Goal: Task Accomplishment & Management: Manage account settings

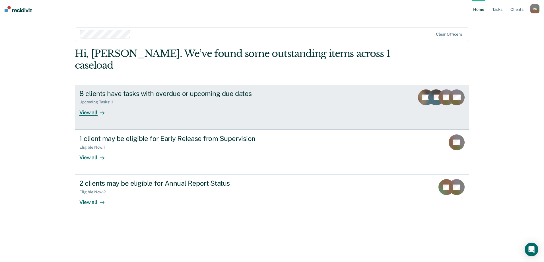
click at [176, 89] on div "8 clients have tasks with overdue or upcoming due dates" at bounding box center [179, 93] width 200 height 8
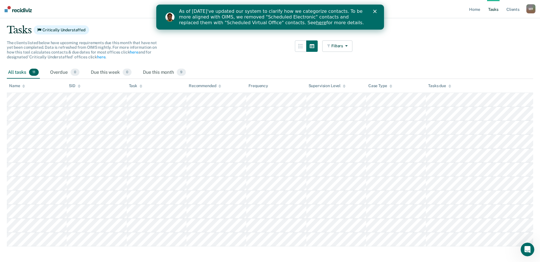
scroll to position [43, 0]
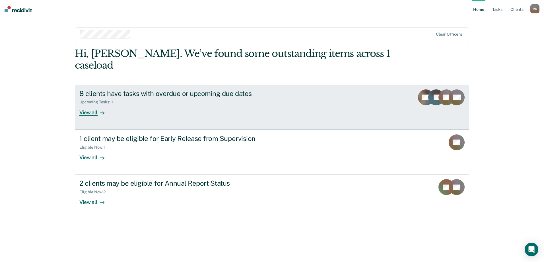
click at [119, 89] on div "8 clients have tasks with overdue or upcoming due dates" at bounding box center [179, 93] width 200 height 8
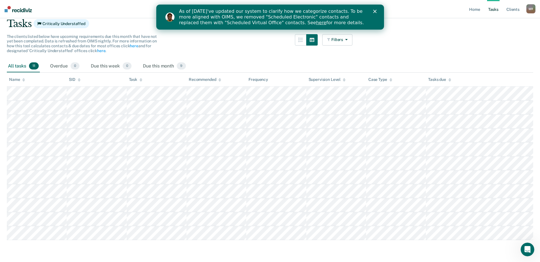
scroll to position [43, 0]
